Goal: Task Accomplishment & Management: Manage account settings

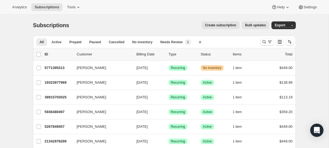
click at [87, 54] on p "Customer" at bounding box center [104, 54] width 55 height 6
click at [86, 55] on p "Customer" at bounding box center [104, 54] width 55 height 6
click at [84, 55] on p "Customer" at bounding box center [104, 54] width 55 height 6
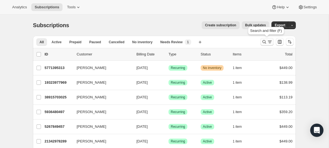
click at [264, 42] on icon "Search and filter results" at bounding box center [264, 42] width 6 height 6
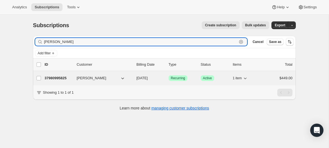
type input "[PERSON_NAME]"
click at [57, 79] on p "37980995825" at bounding box center [59, 78] width 28 height 6
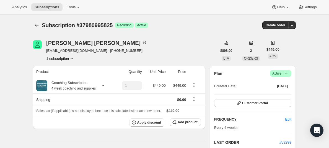
click at [287, 73] on icon at bounding box center [286, 74] width 6 height 6
click at [284, 94] on span "Cancel subscription" at bounding box center [278, 94] width 31 height 4
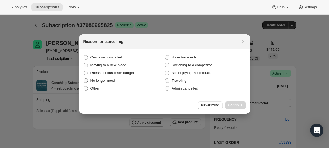
click at [85, 80] on span ":rbs:" at bounding box center [86, 80] width 4 height 4
click at [84, 79] on input "No longer need" at bounding box center [84, 78] width 0 height 0
radio input "true"
click at [231, 102] on button "Continue" at bounding box center [235, 105] width 21 height 8
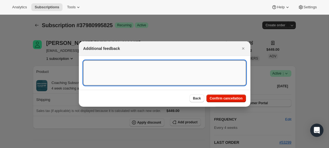
click at [93, 67] on textarea ":rbs:" at bounding box center [164, 72] width 163 height 25
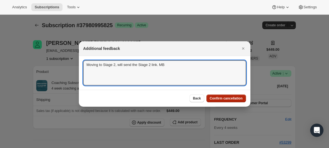
type textarea "Moving to Stage 2, will send the Stage 2 link. MB"
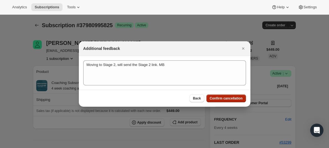
click at [220, 98] on span "Confirm cancellation" at bounding box center [226, 98] width 33 height 4
